Goal: Information Seeking & Learning: Learn about a topic

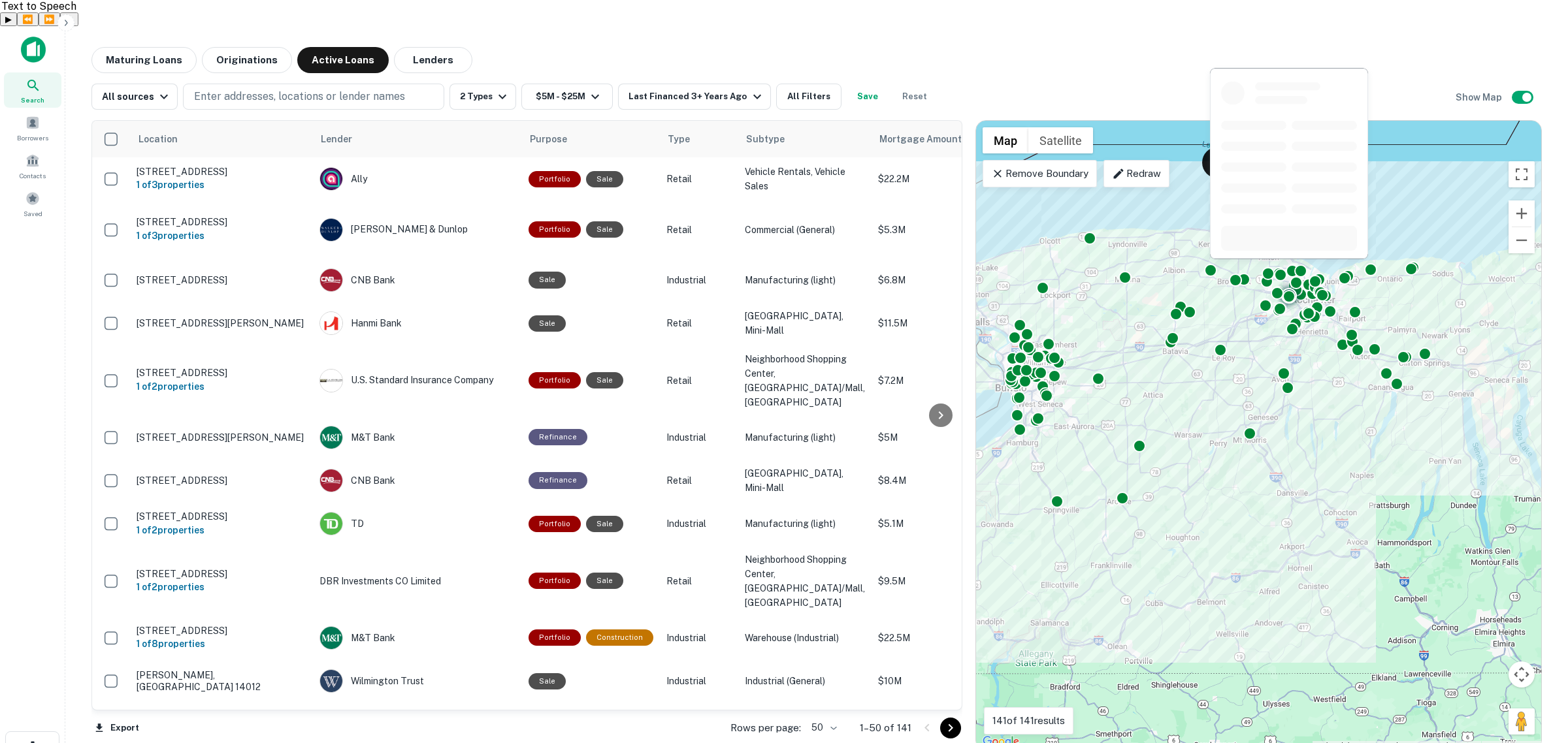
scroll to position [1770, 0]
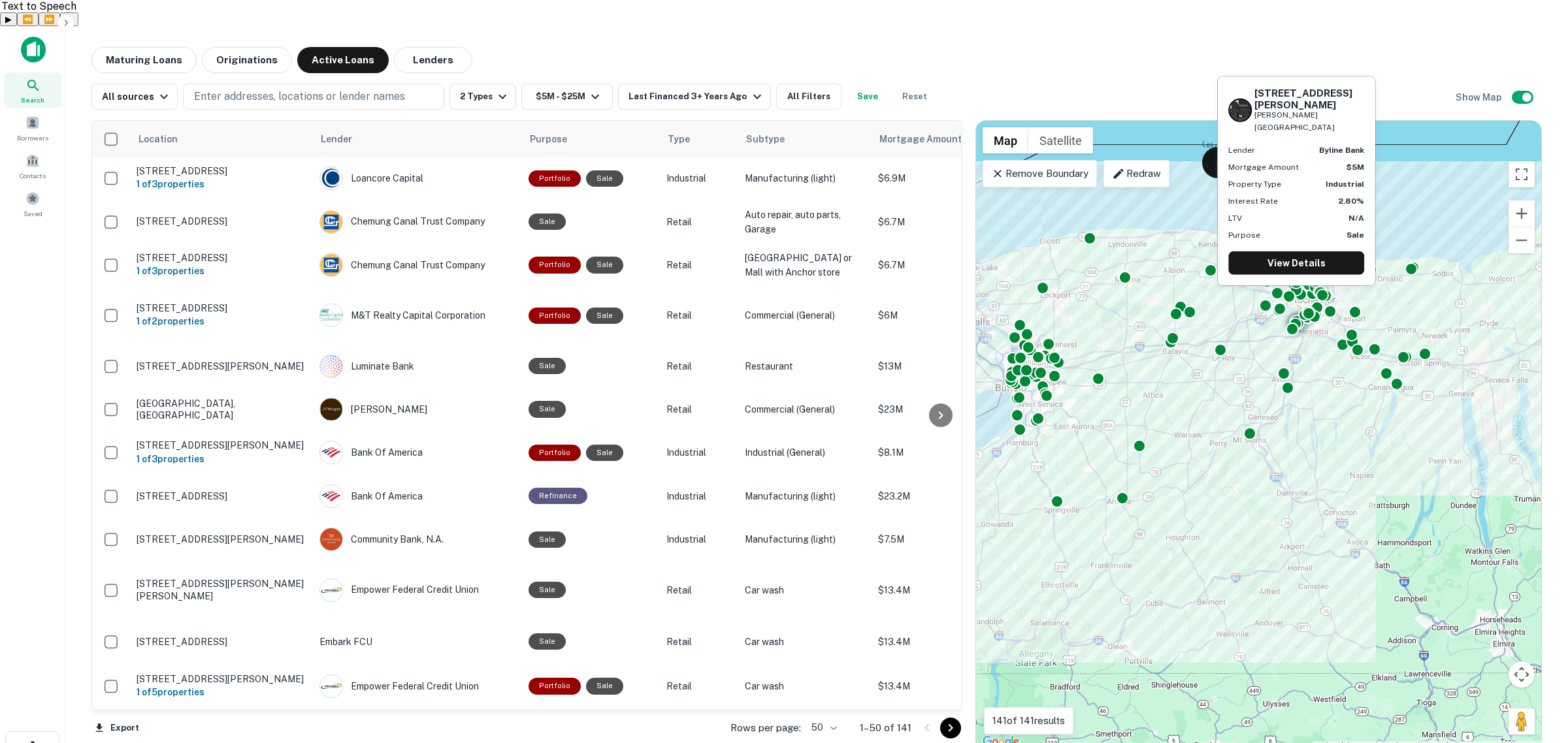
click at [384, 147] on div "Byline Bank" at bounding box center [418, 135] width 196 height 23
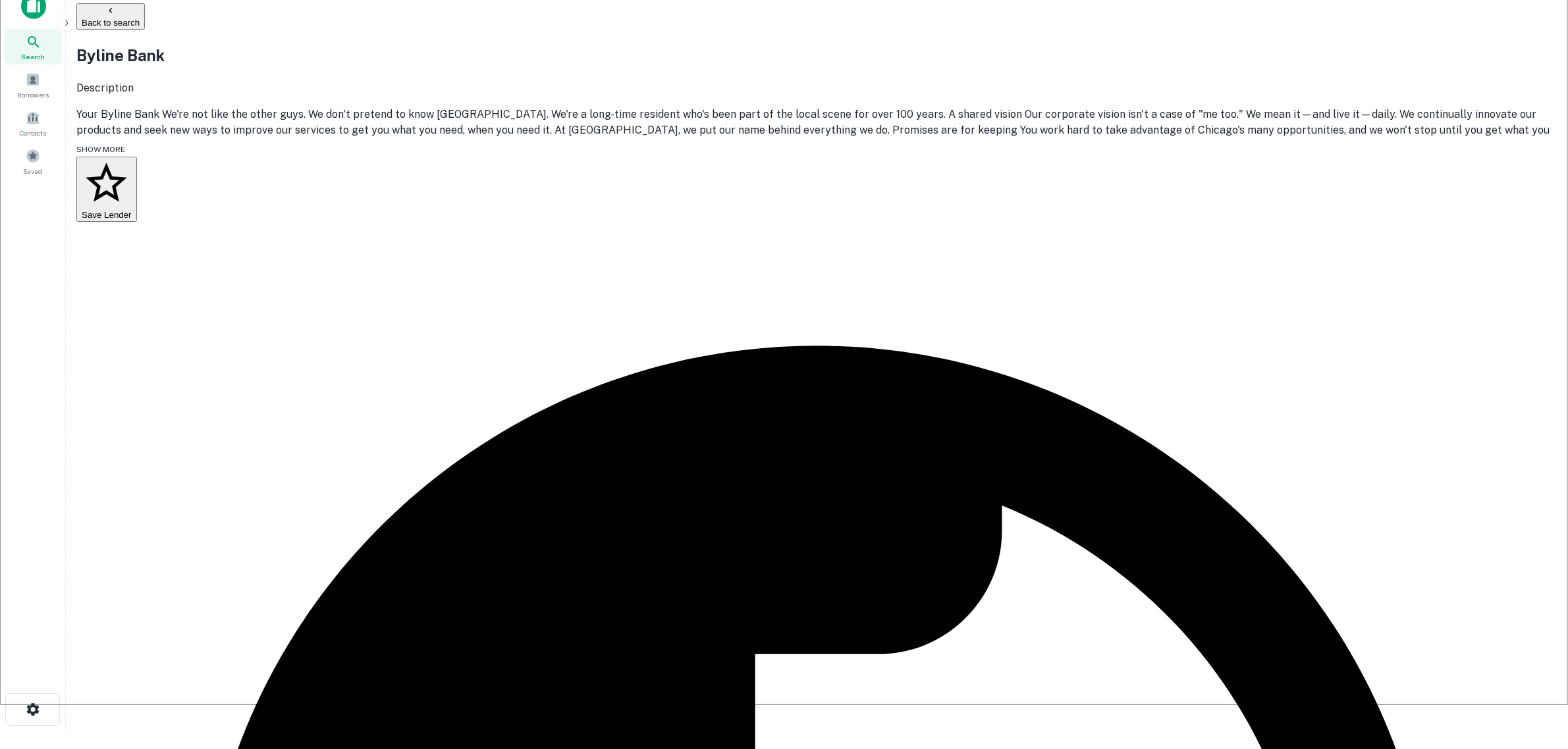
scroll to position [165, 0]
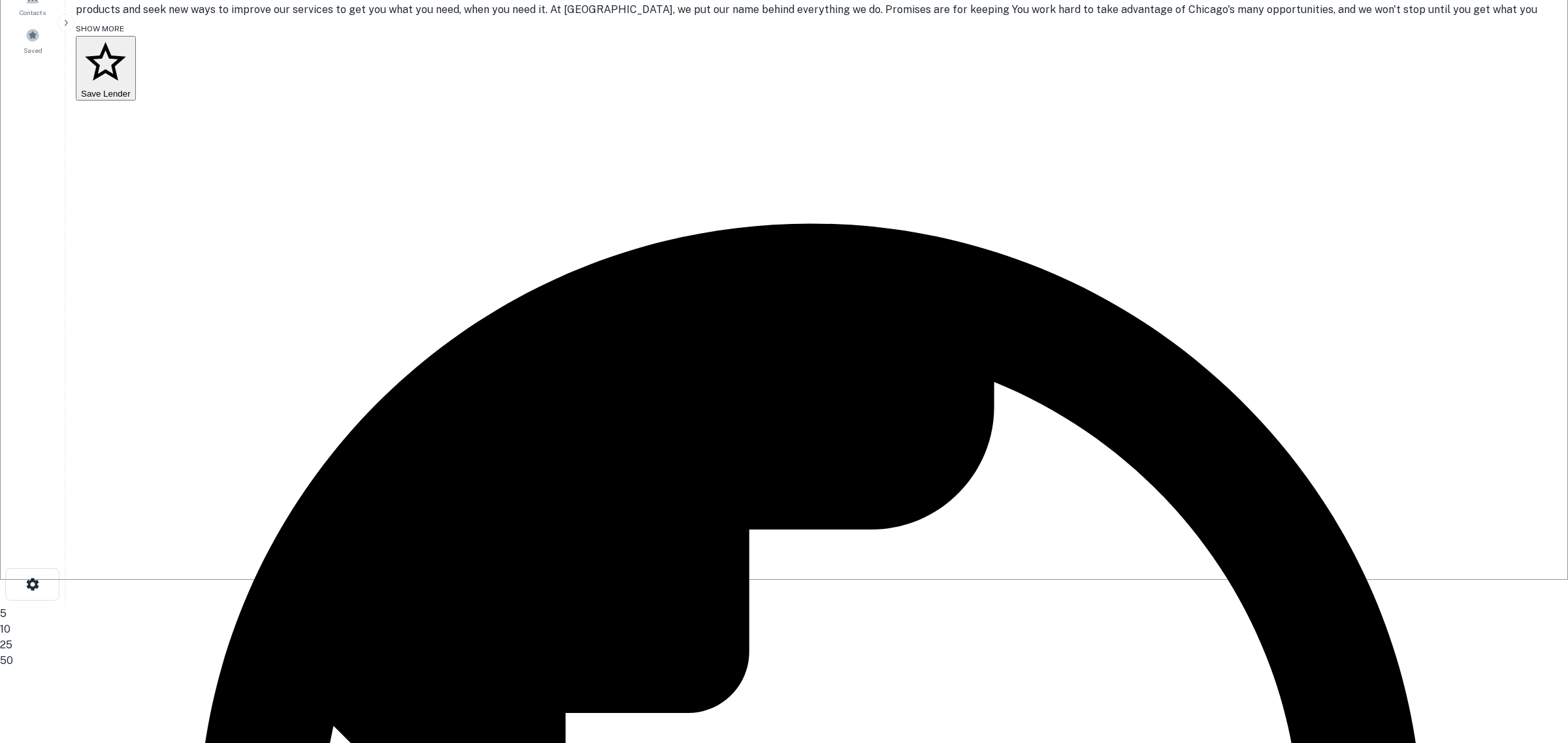
click at [1170, 465] on body "Search Borrowers Contacts Saved Back to search Byline Bank Description SHOW MOR…" at bounding box center [784, 234] width 1568 height 743
click at [1170, 653] on li "50" at bounding box center [778, 660] width 1556 height 15
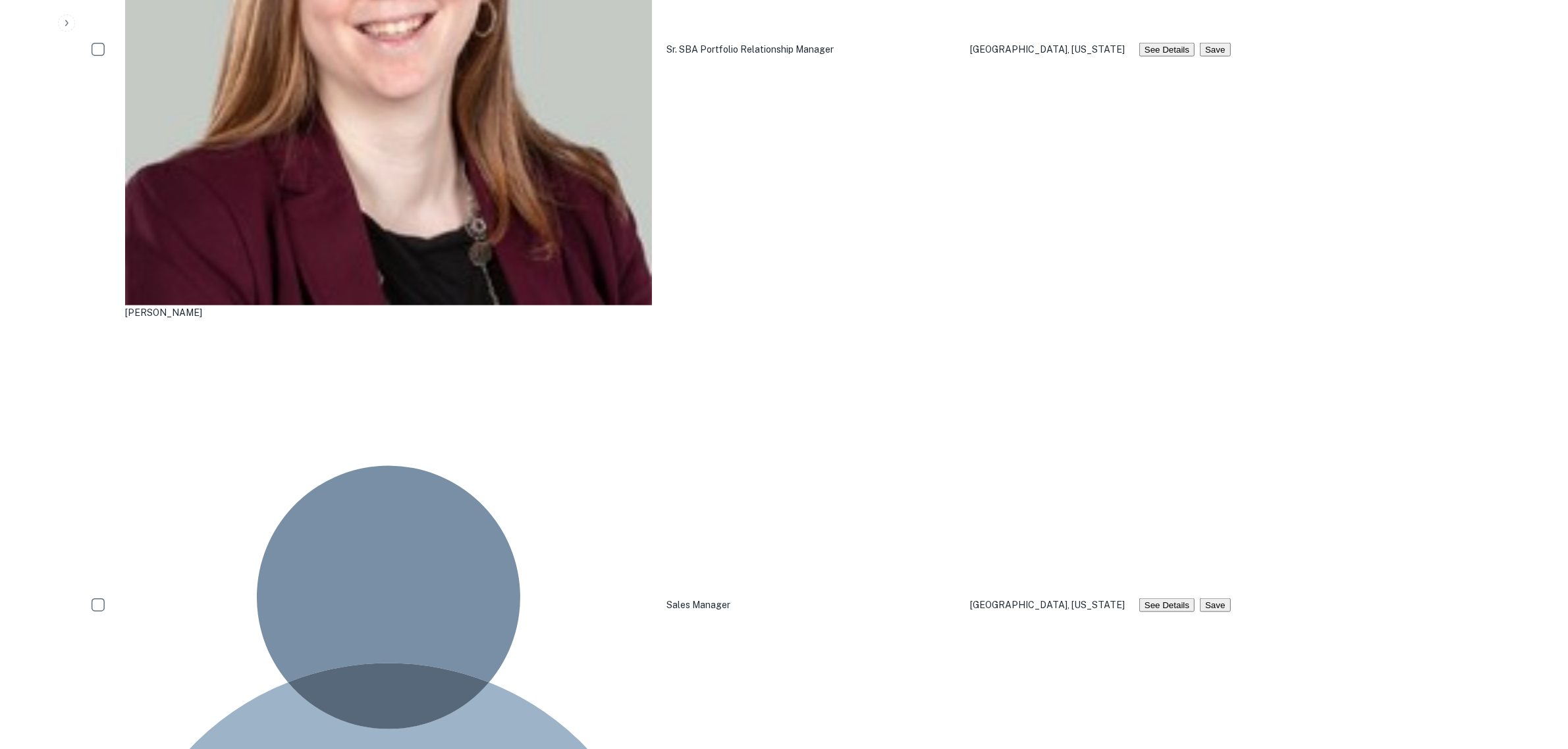
scroll to position [1811, 0]
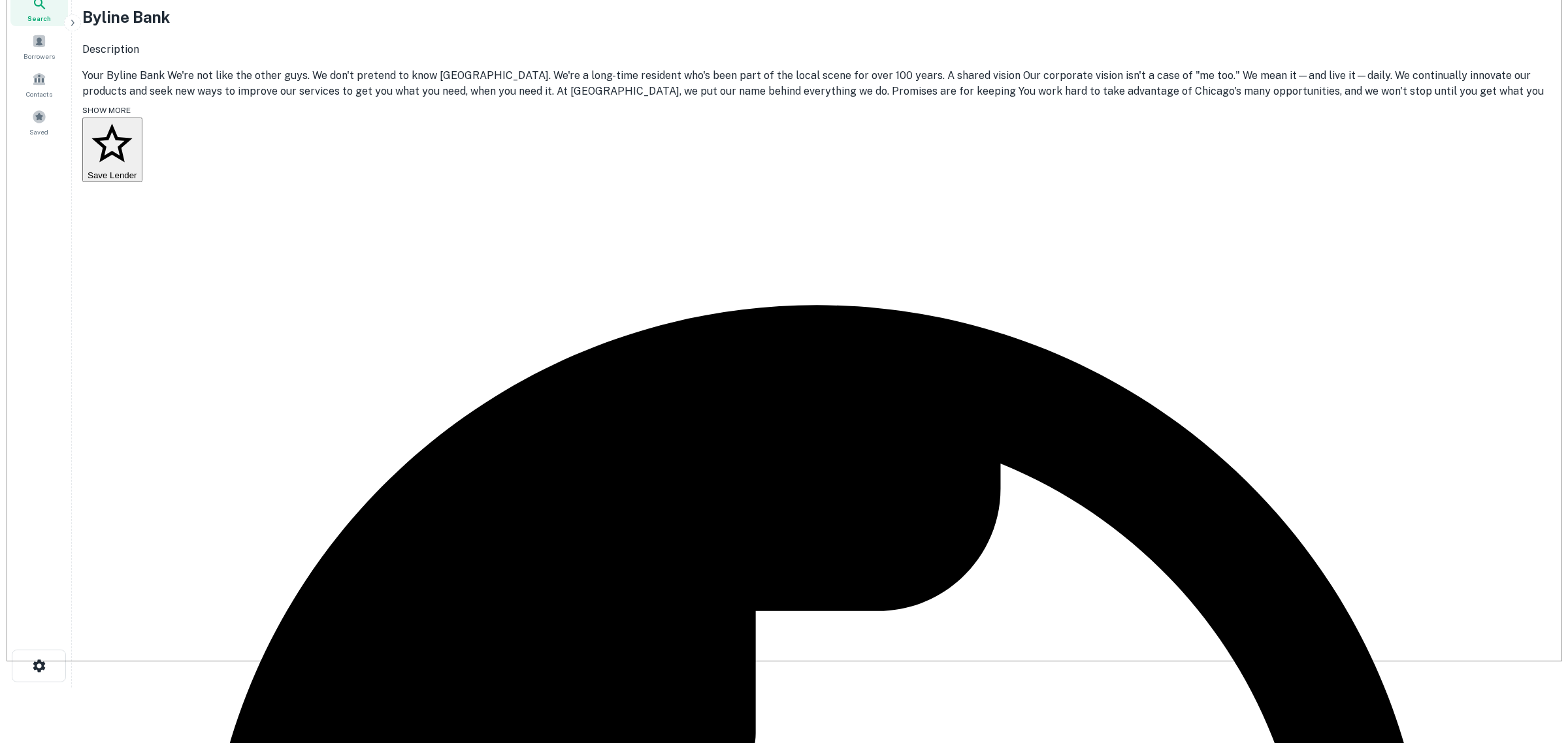
scroll to position [0, 0]
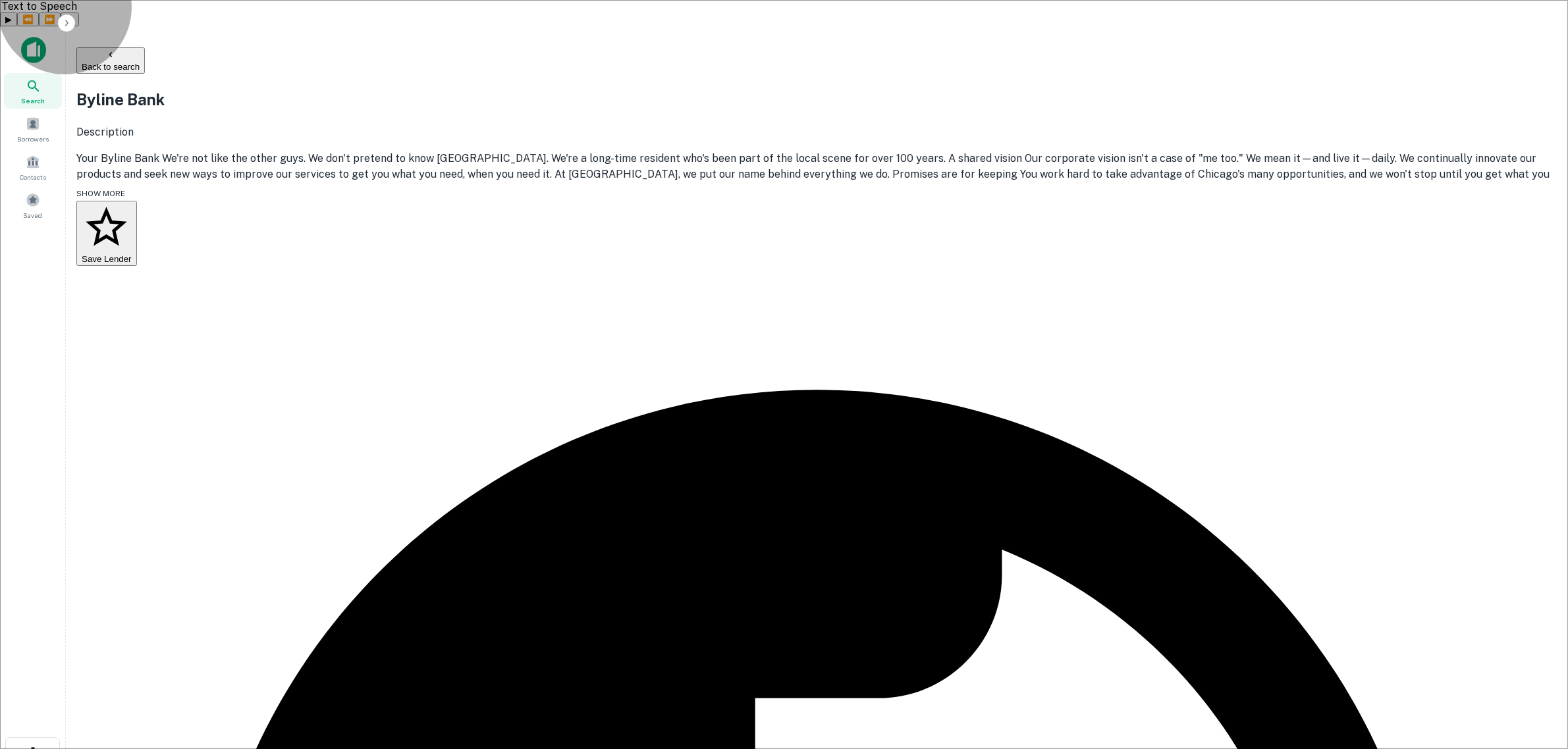
click at [145, 47] on button "Back to search" at bounding box center [110, 60] width 69 height 26
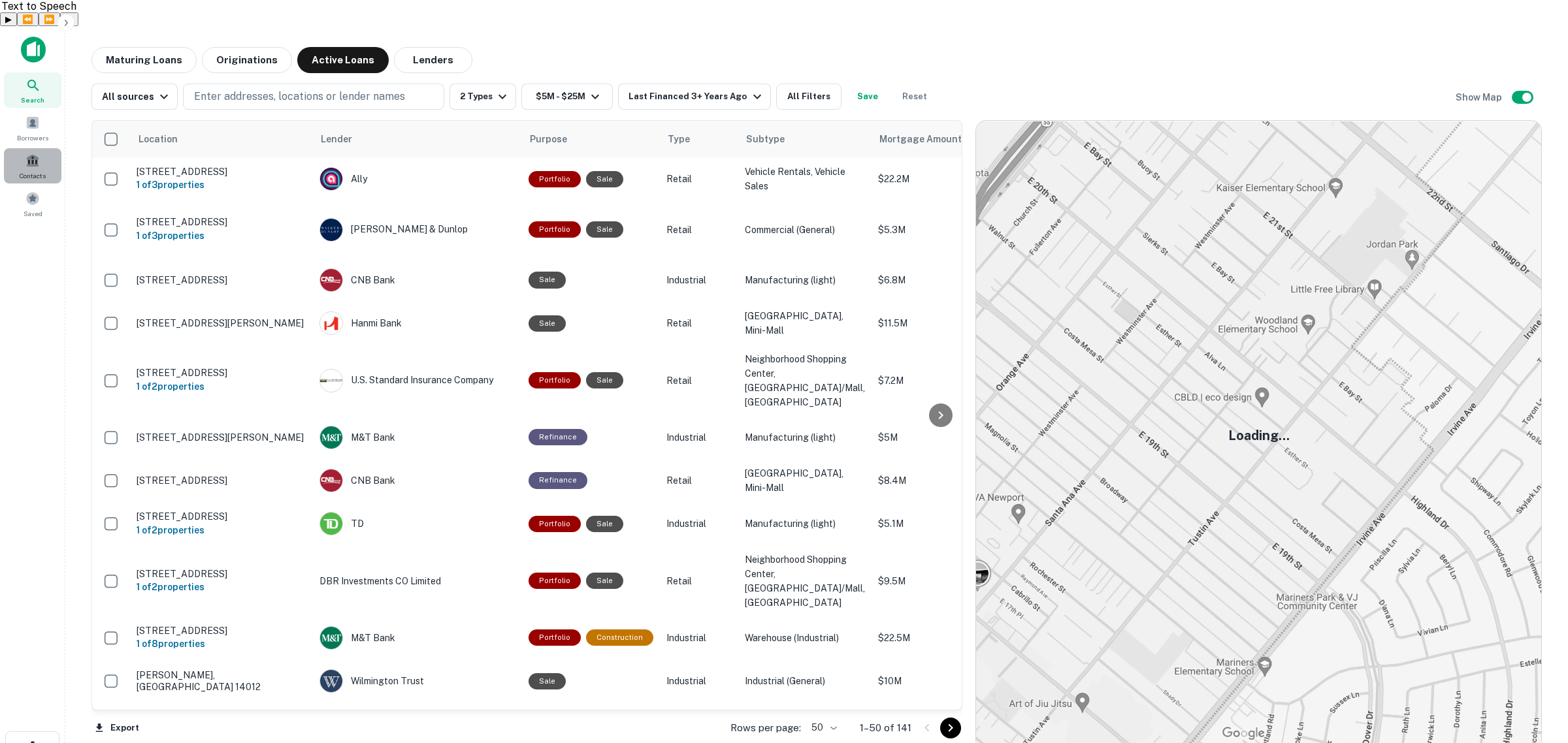
click at [30, 154] on span at bounding box center [33, 160] width 14 height 14
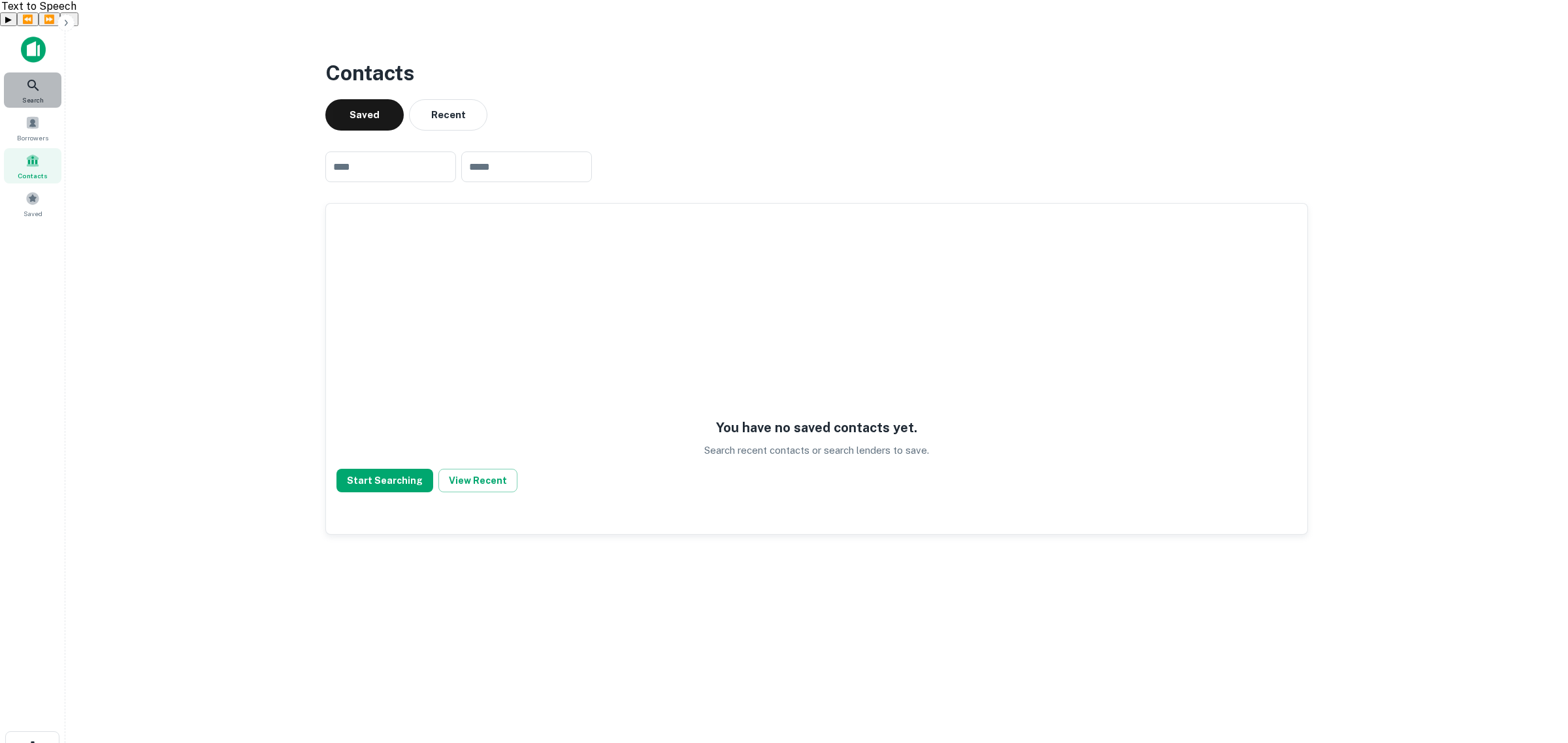
click at [32, 78] on icon at bounding box center [34, 85] width 15 height 15
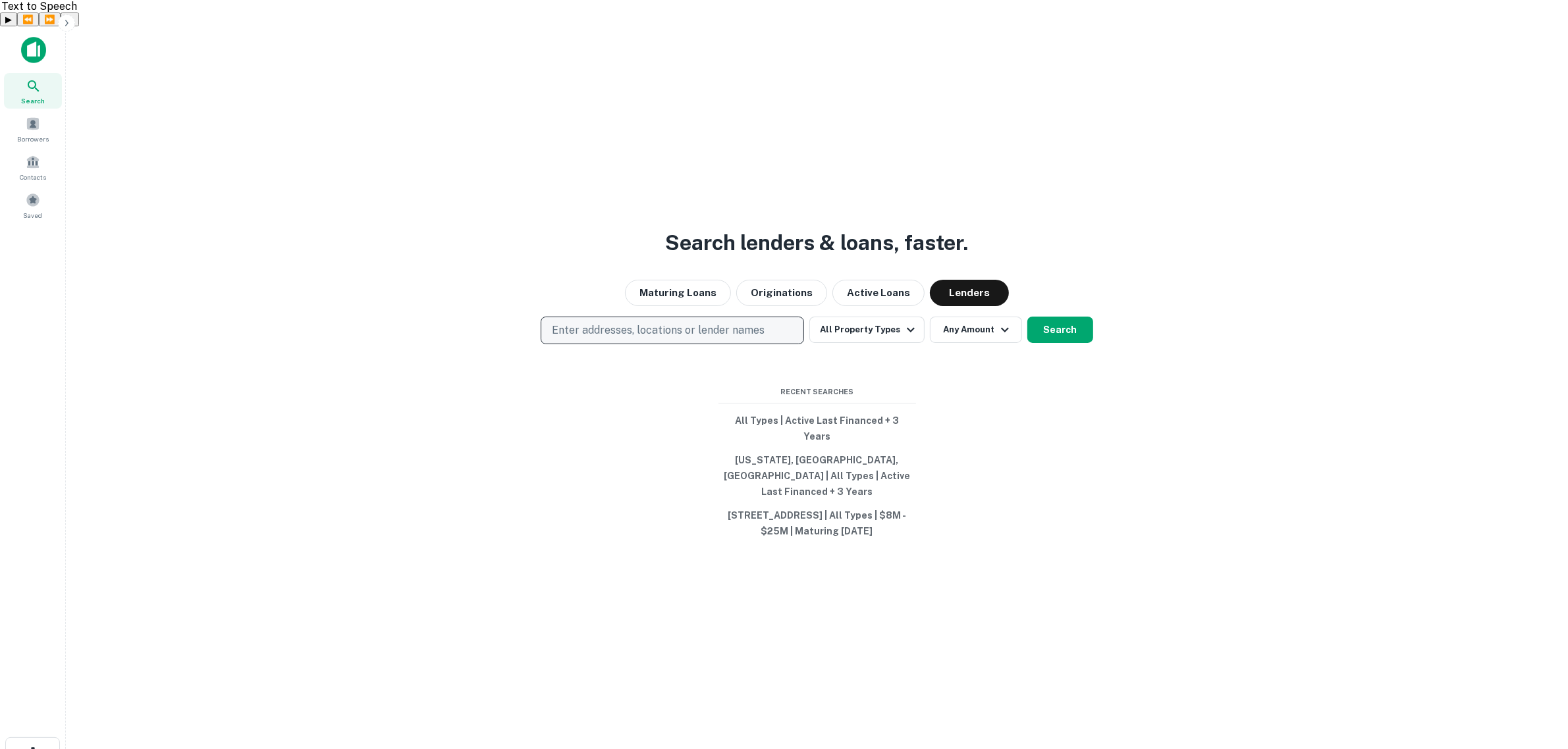
click at [666, 316] on button "Enter addresses, locations or lender names" at bounding box center [673, 330] width 263 height 28
type input "**********"
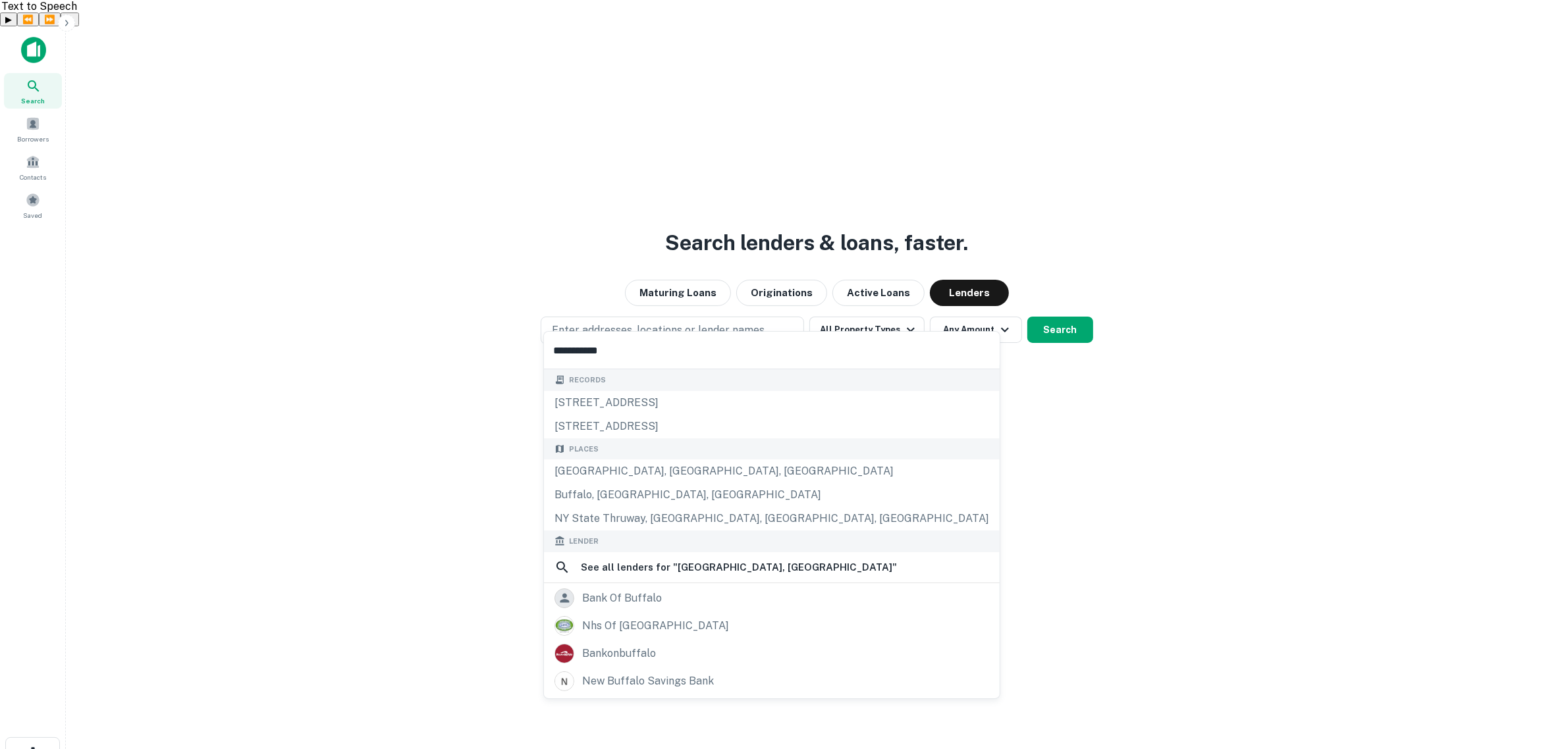
click at [613, 474] on div "Buffalo, NY, USA" at bounding box center [771, 471] width 456 height 23
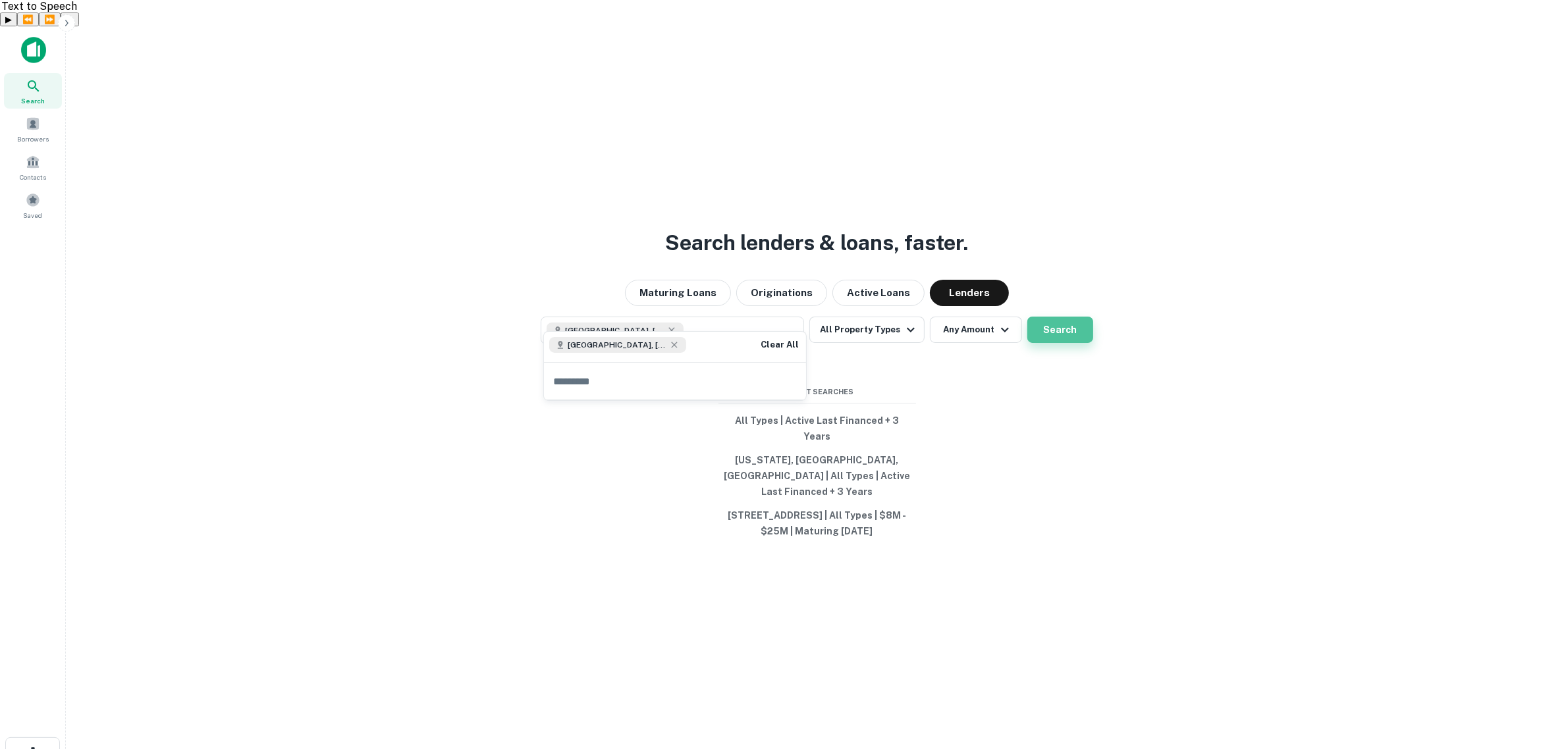
click at [1068, 316] on button "Search" at bounding box center [1060, 329] width 66 height 26
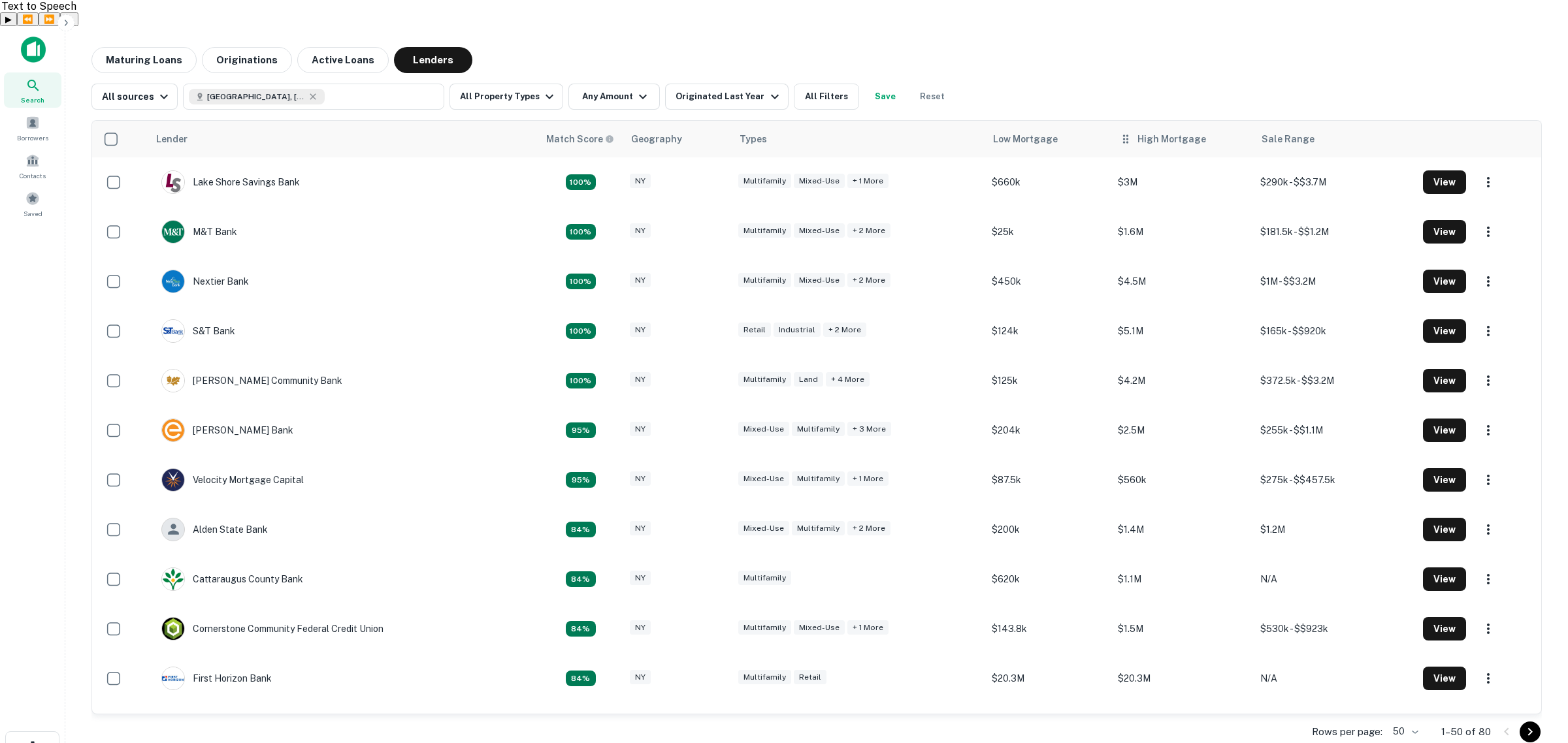
click at [1168, 132] on div "High Mortgage" at bounding box center [1170, 139] width 68 height 15
click at [1125, 132] on icon at bounding box center [1125, 139] width 13 height 15
click at [1186, 132] on div "High Mortgage" at bounding box center [1170, 139] width 68 height 15
click at [1184, 132] on div "High Mortgage" at bounding box center [1170, 139] width 68 height 15
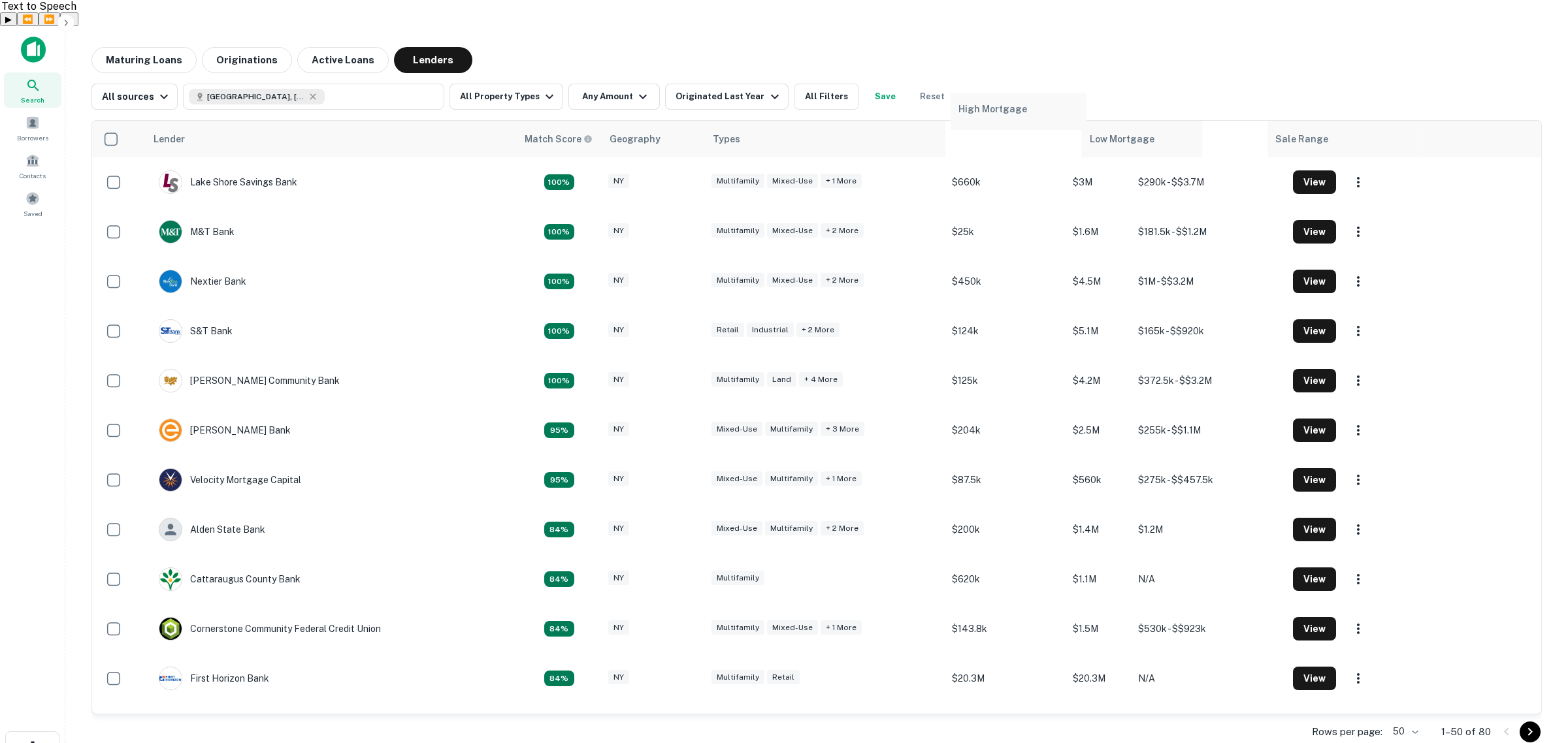
drag, startPoint x: 1167, startPoint y: 112, endPoint x: 1006, endPoint y: 111, distance: 161.0
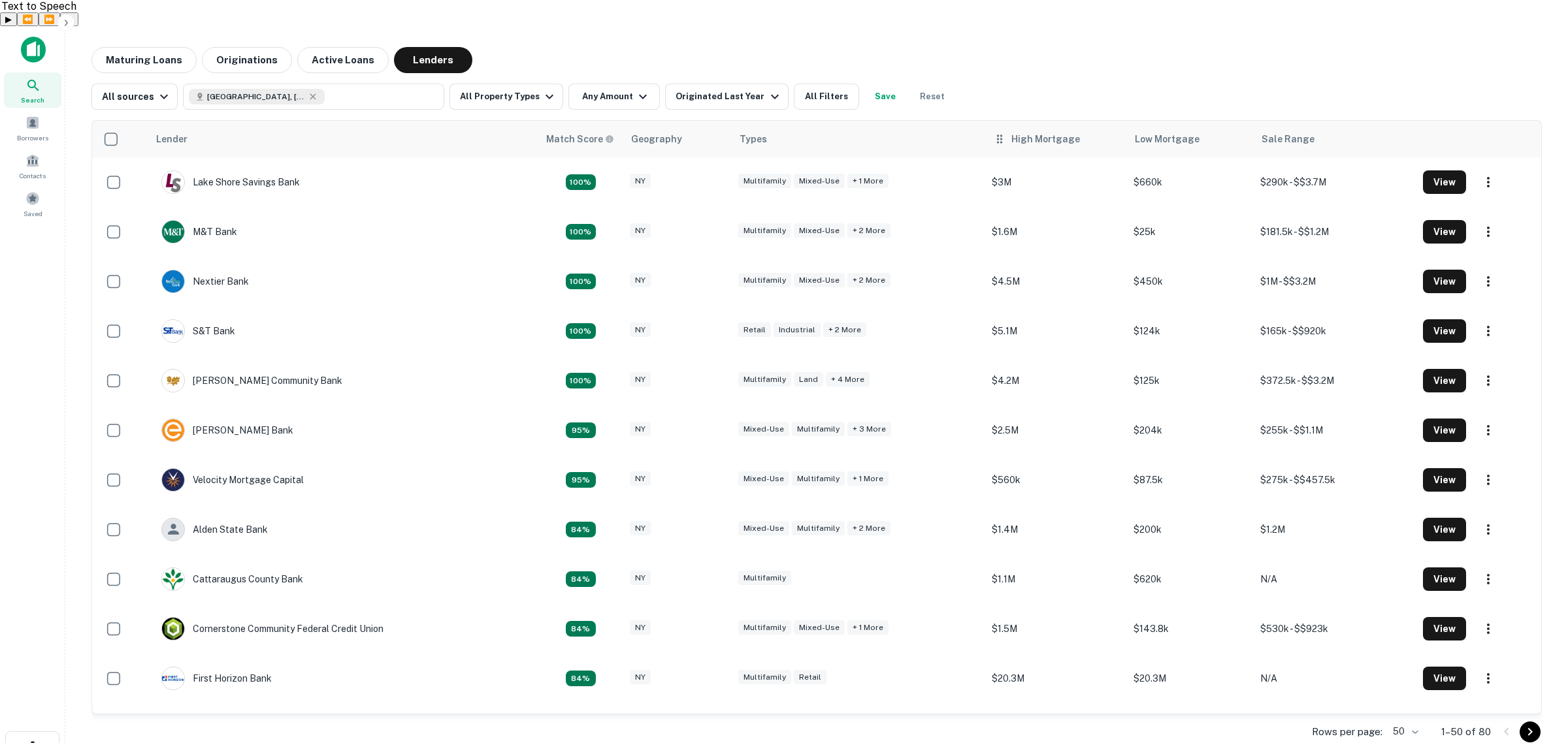
click at [1082, 132] on div "High Mortgage" at bounding box center [1055, 139] width 126 height 15
click at [1047, 132] on div "High Mortgage" at bounding box center [1045, 139] width 68 height 15
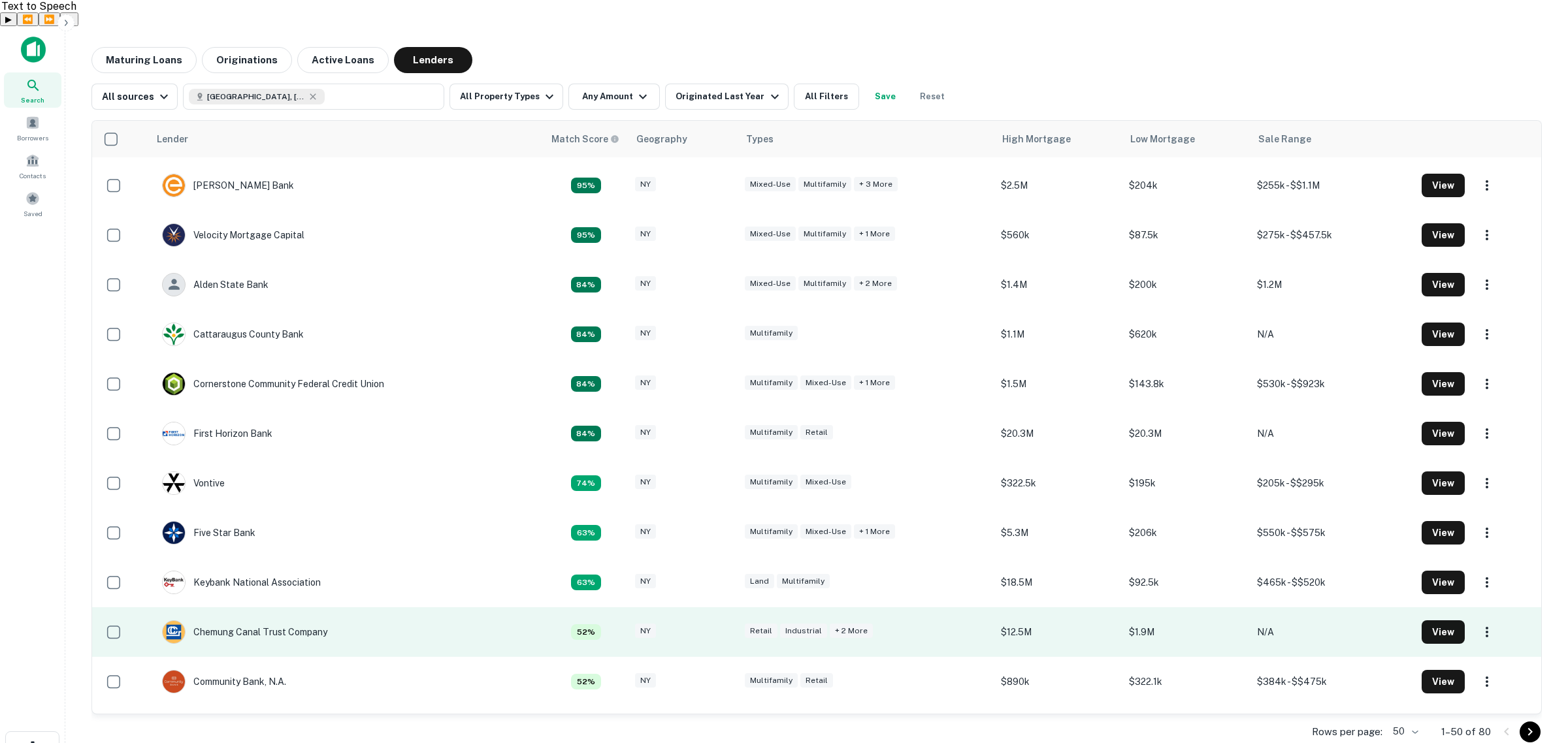
scroll to position [326, 0]
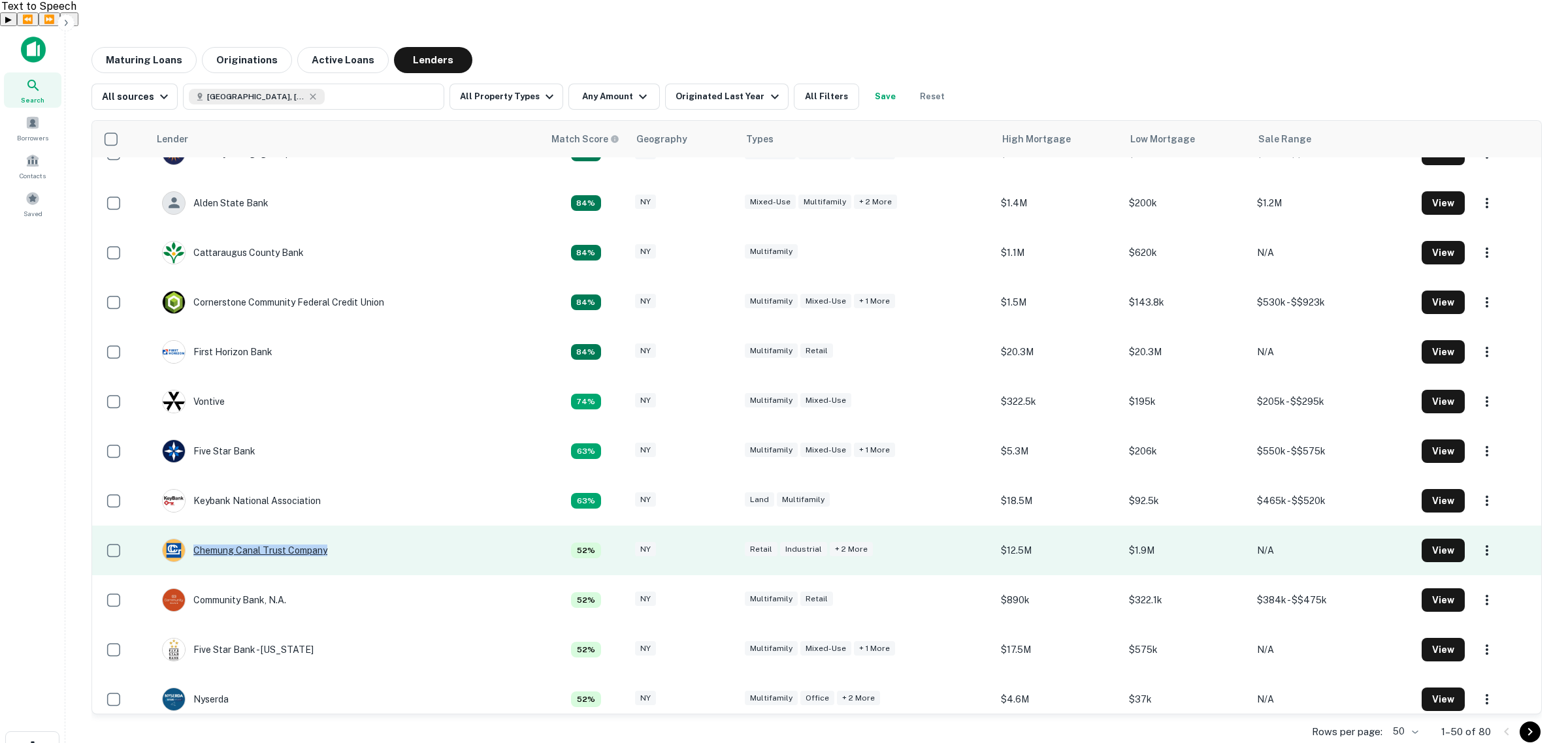
drag, startPoint x: 347, startPoint y: 524, endPoint x: 326, endPoint y: 520, distance: 21.4
click at [326, 526] on td "Chemung Canal Trust Company" at bounding box center [346, 551] width 394 height 50
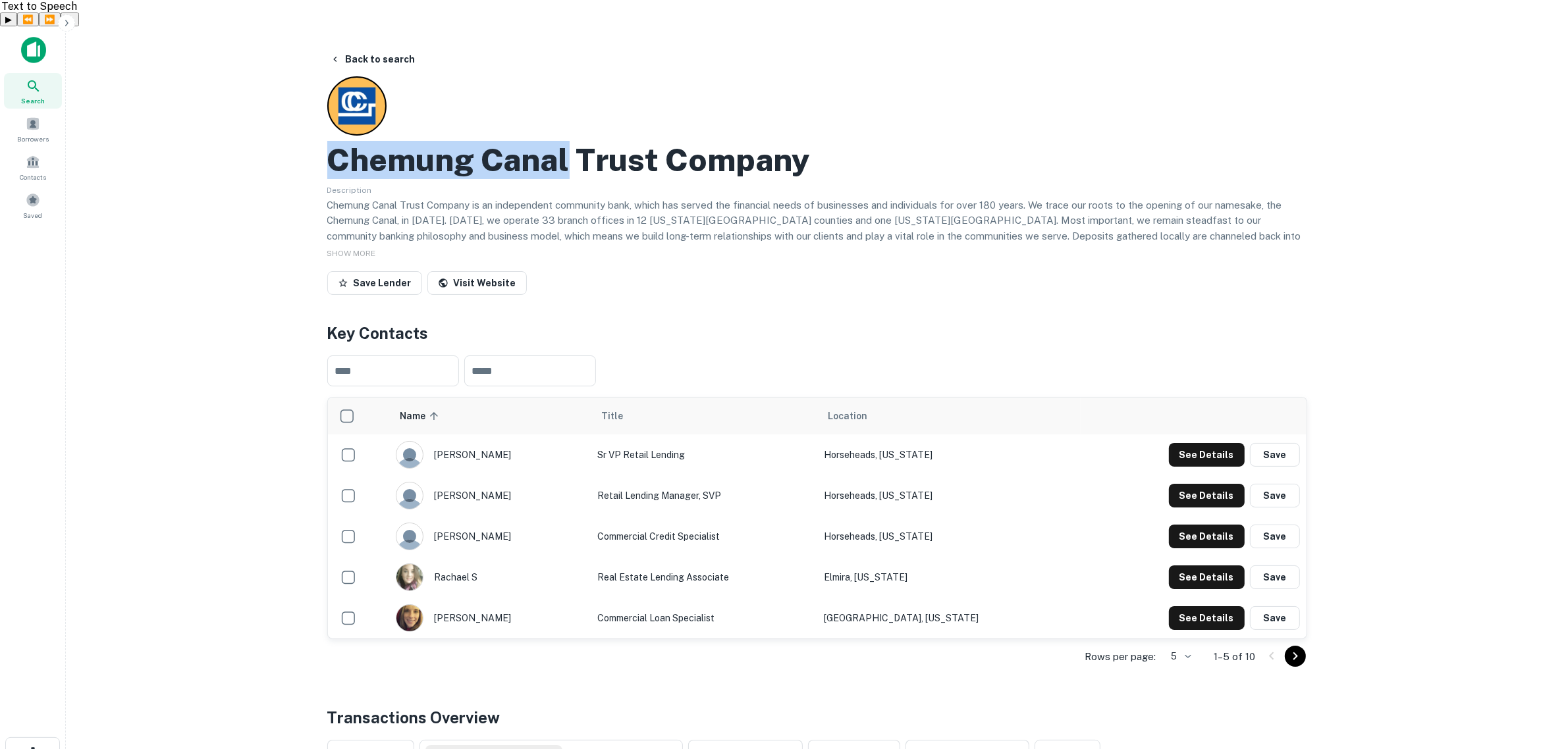
drag, startPoint x: 331, startPoint y: 124, endPoint x: 565, endPoint y: 134, distance: 234.2
click at [565, 141] on h2 "Chemung Canal Trust Company" at bounding box center [568, 160] width 483 height 38
copy h2 "Chemung Canal"
click at [400, 47] on button "Back to search" at bounding box center [372, 59] width 96 height 23
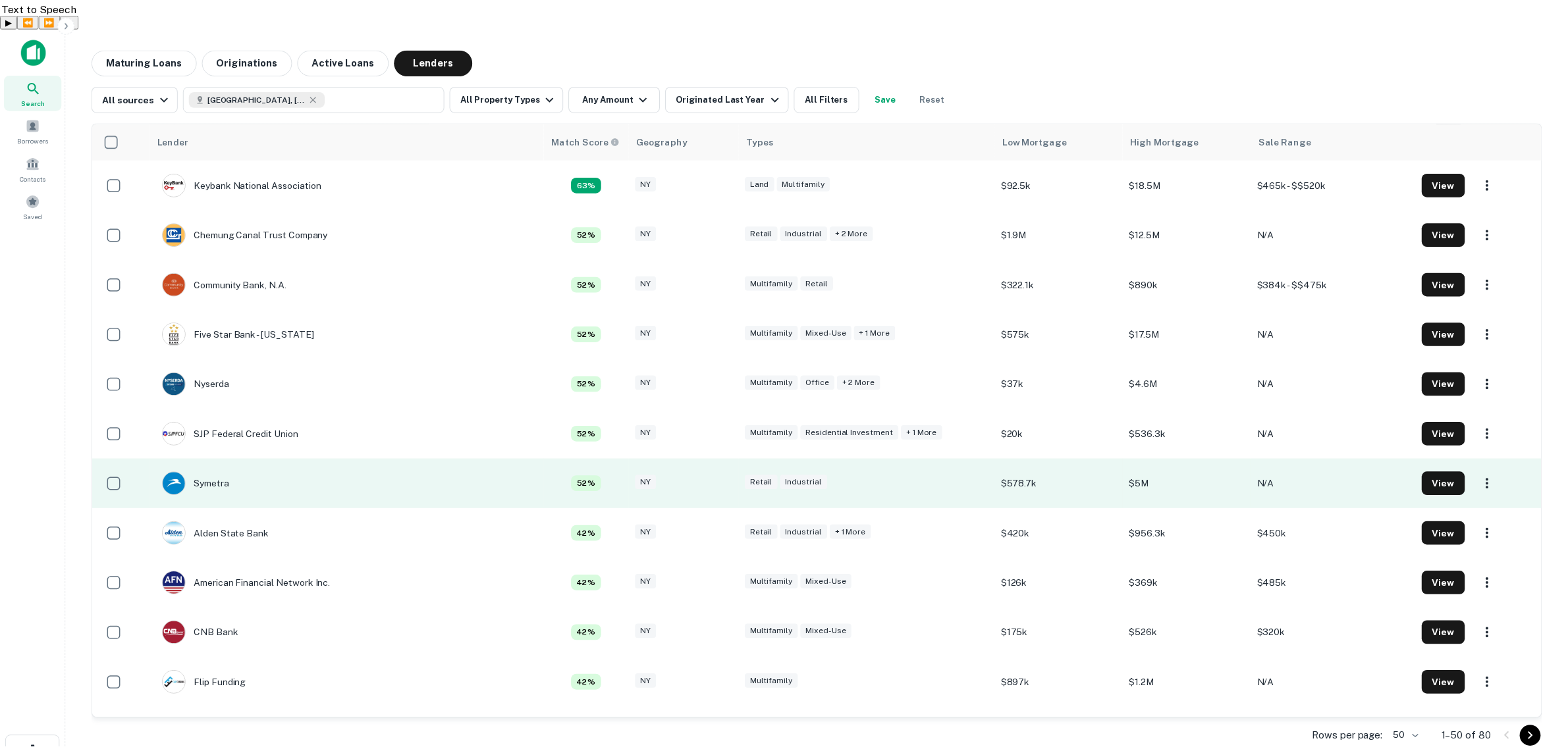
scroll to position [658, 0]
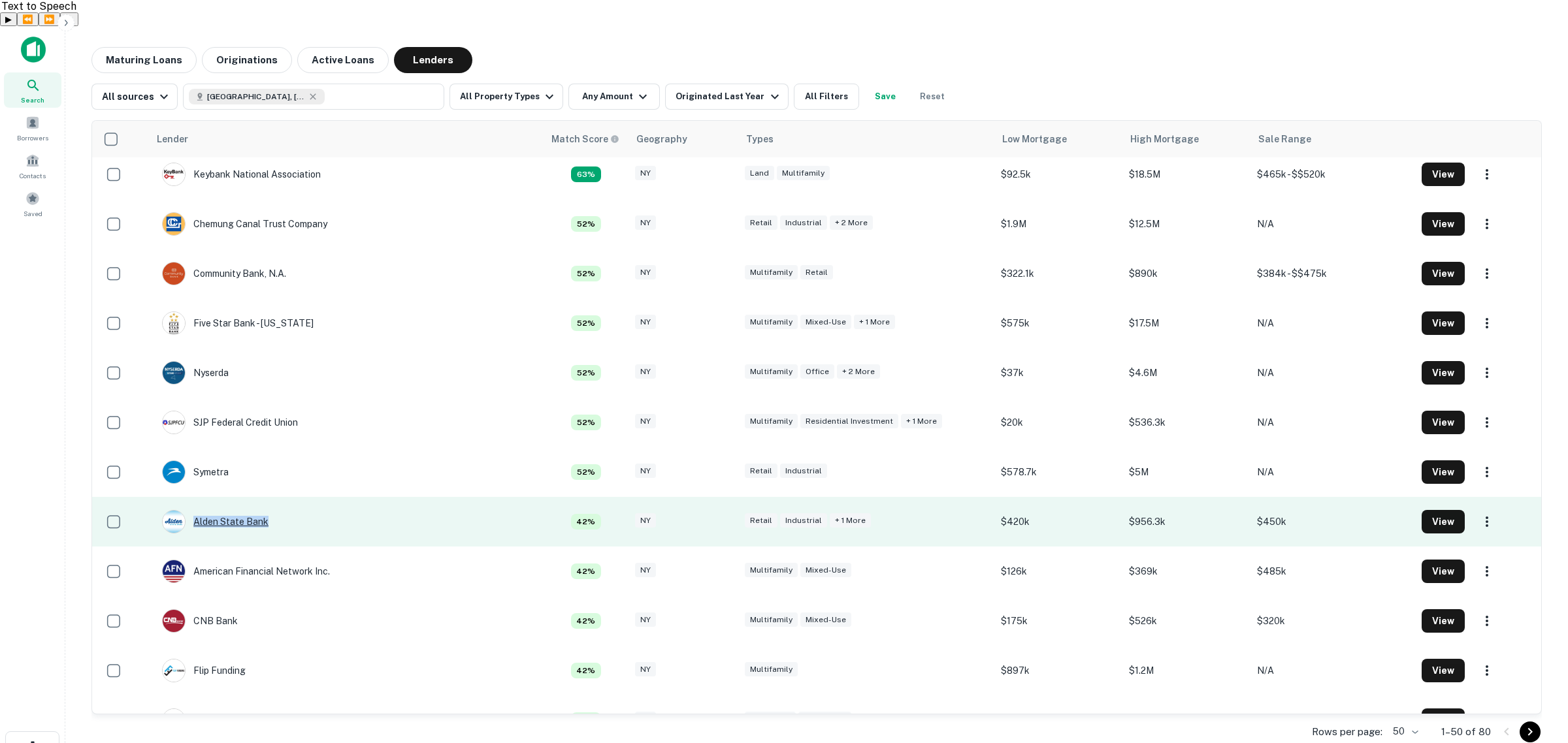
drag, startPoint x: 284, startPoint y: 493, endPoint x: 266, endPoint y: 497, distance: 18.4
click at [266, 497] on td "Alden State Bank" at bounding box center [346, 522] width 394 height 50
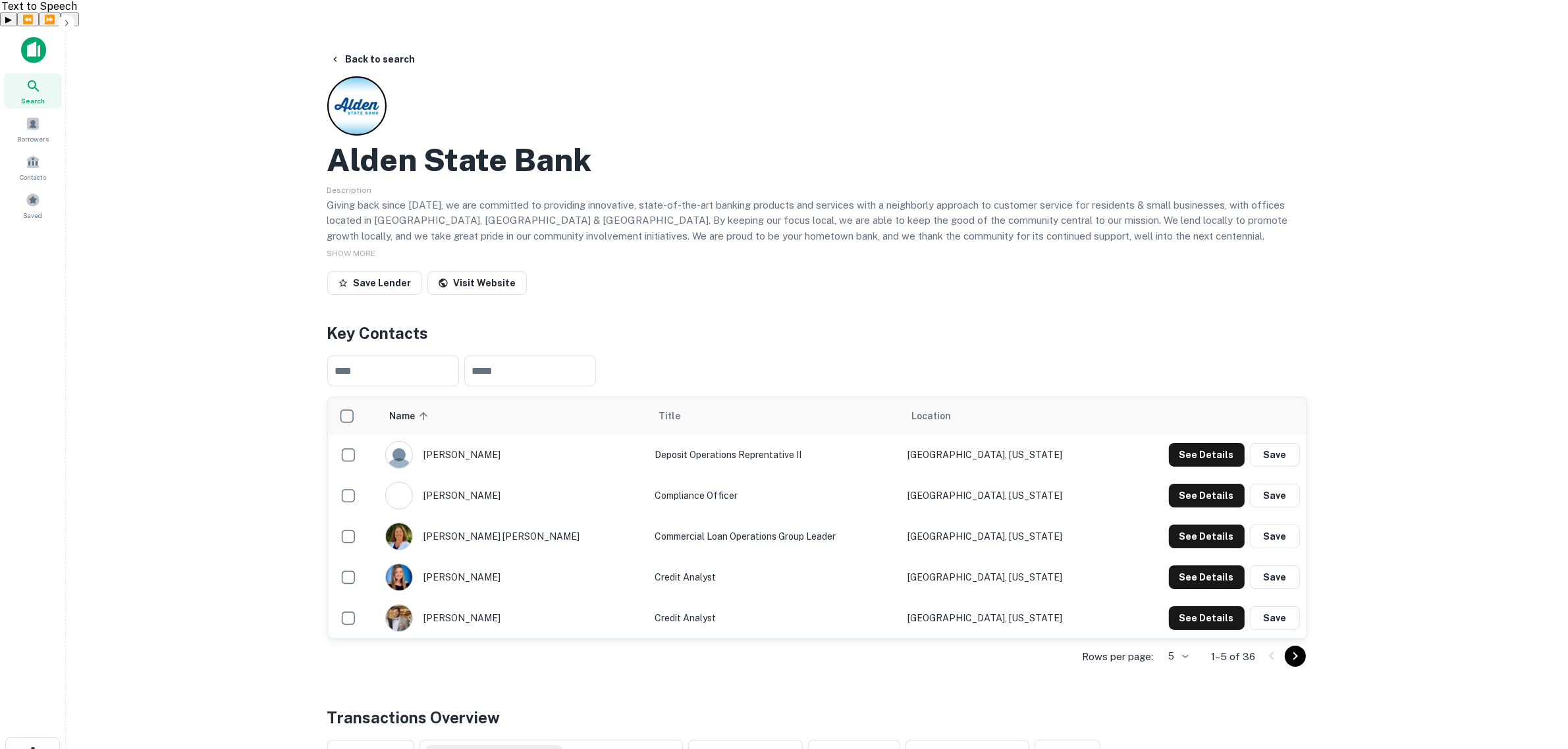
drag, startPoint x: 263, startPoint y: 501, endPoint x: 173, endPoint y: 452, distance: 102.5
click at [173, 452] on main "Back to search Alden State Bank Description Giving back since 1916, we are comm…" at bounding box center [817, 401] width 1502 height 749
click at [355, 245] on div "SHOW MORE" at bounding box center [817, 253] width 980 height 15
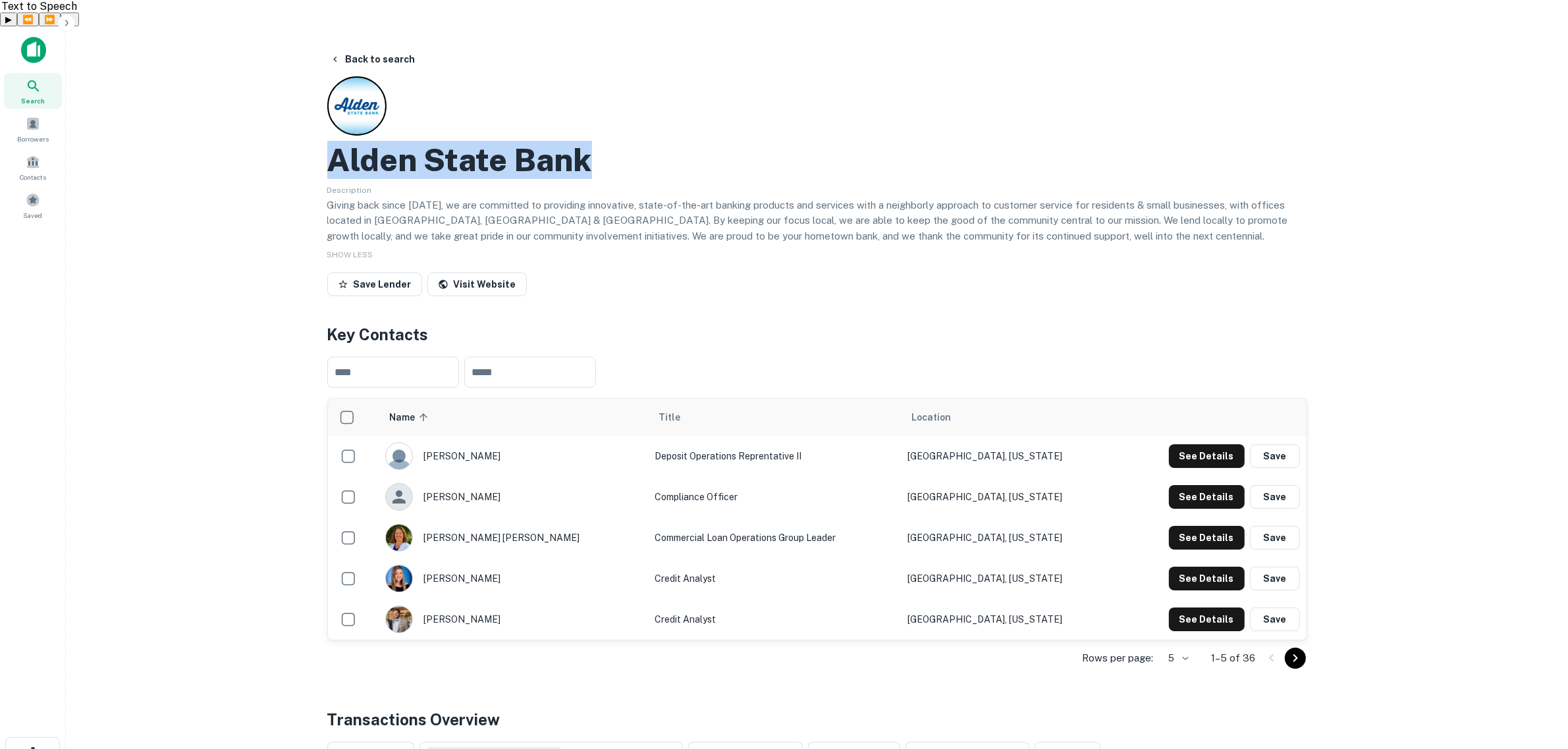
drag, startPoint x: 610, startPoint y: 126, endPoint x: 320, endPoint y: 142, distance: 290.4
click at [320, 142] on div "Back to search Alden State Bank Description Giving back since 1916, we are comm…" at bounding box center [817, 619] width 1011 height 1145
copy h2 "Alden State Bank"
click at [393, 47] on button "Back to search" at bounding box center [372, 59] width 96 height 23
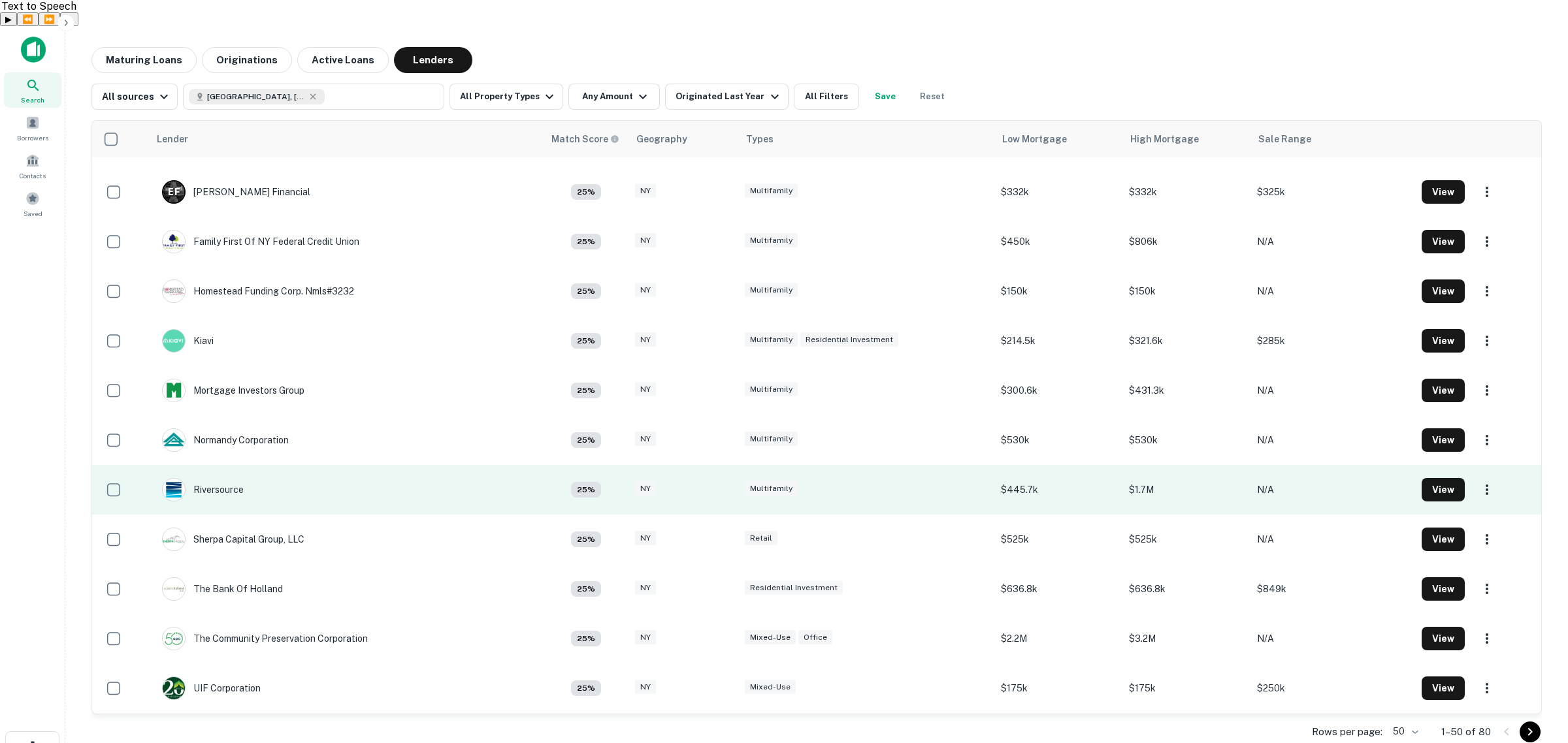
scroll to position [1878, 0]
drag, startPoint x: 255, startPoint y: 465, endPoint x: 239, endPoint y: 461, distance: 16.5
click at [239, 464] on td "Riversource" at bounding box center [346, 489] width 394 height 50
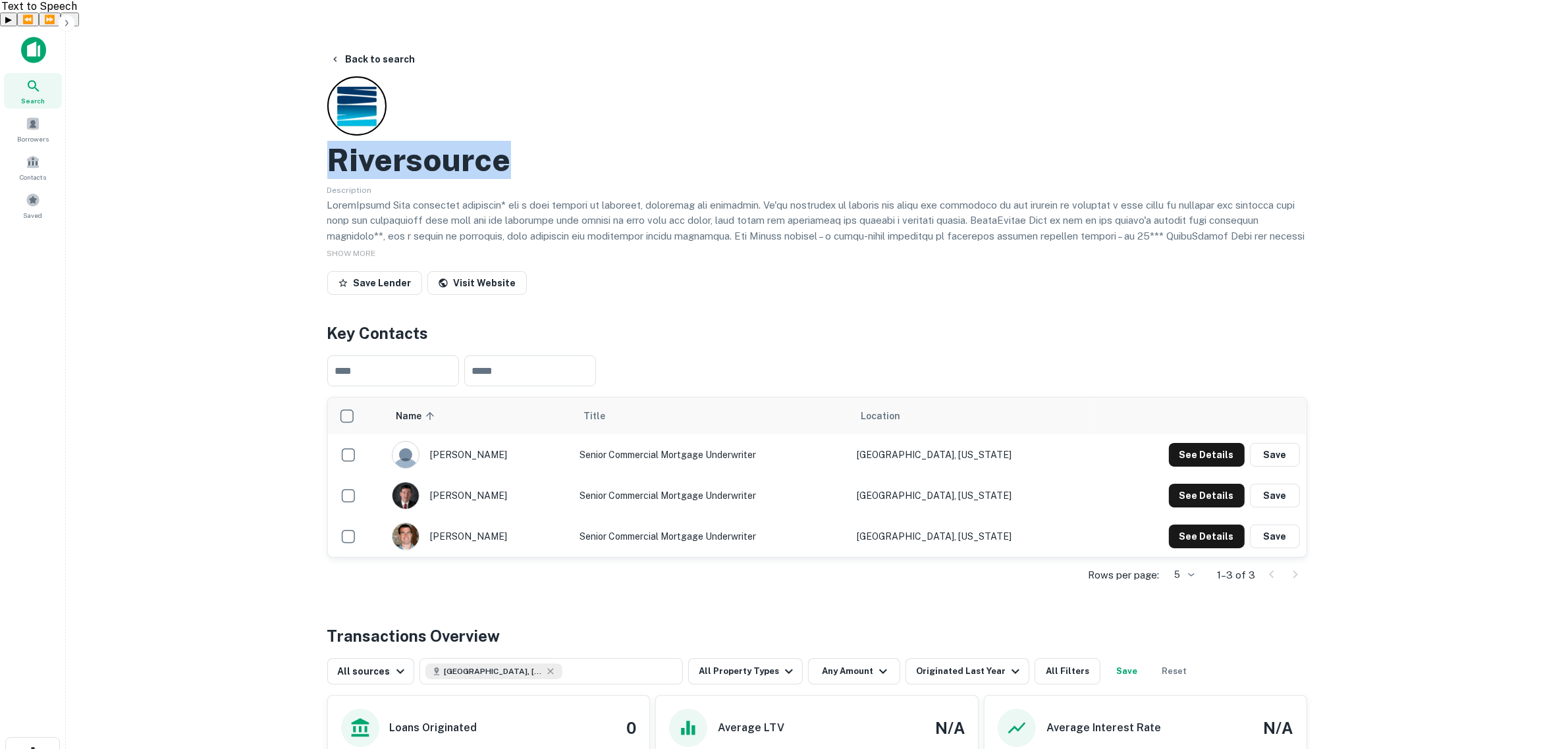
drag, startPoint x: 535, startPoint y: 129, endPoint x: 306, endPoint y: 136, distance: 229.1
click at [306, 136] on main "Back to search Riversource Description SHOW MORE Save Lender Visit Website Key …" at bounding box center [817, 401] width 1502 height 749
click at [388, 47] on button "Back to search" at bounding box center [372, 59] width 96 height 23
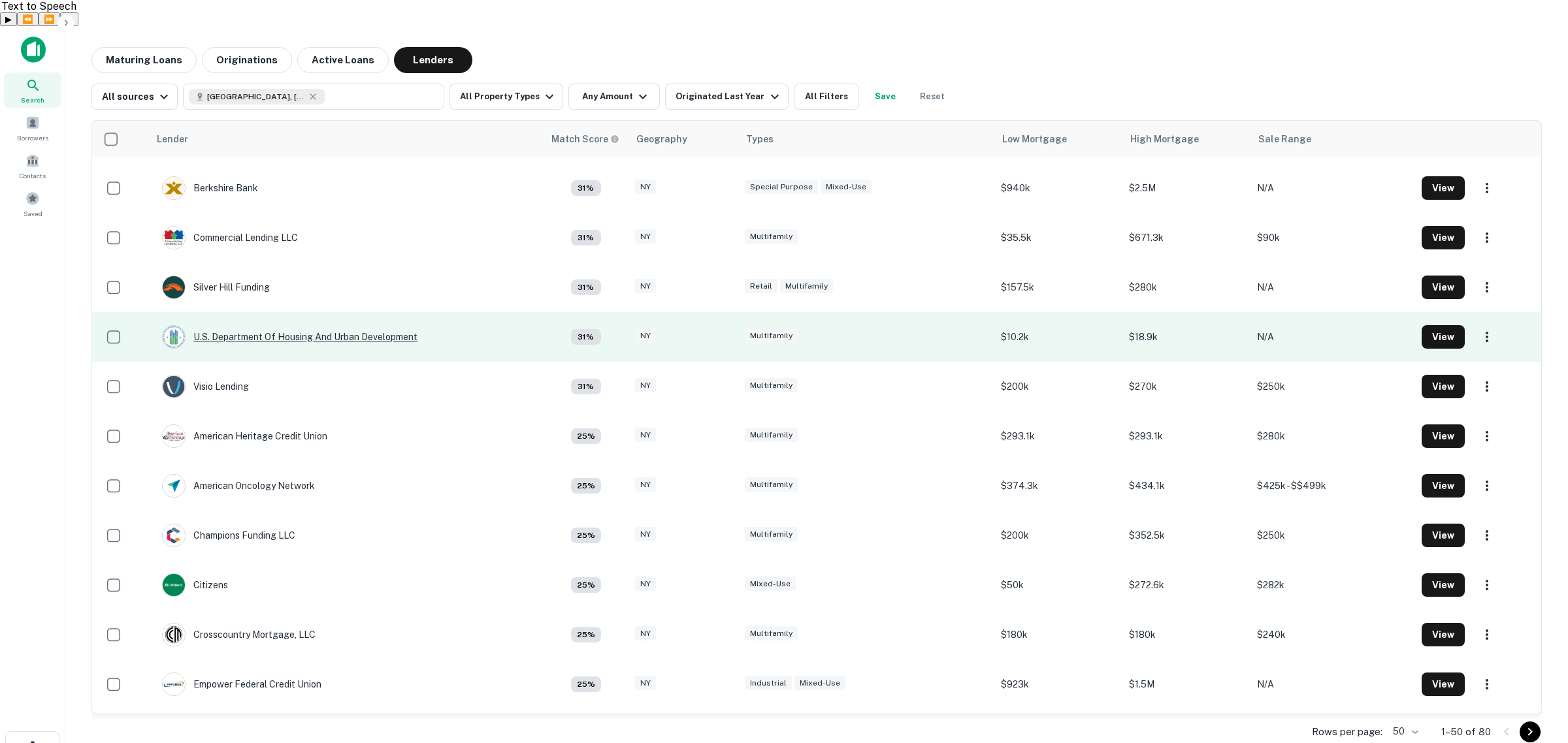
scroll to position [1470, 0]
